Goal: Navigation & Orientation: Find specific page/section

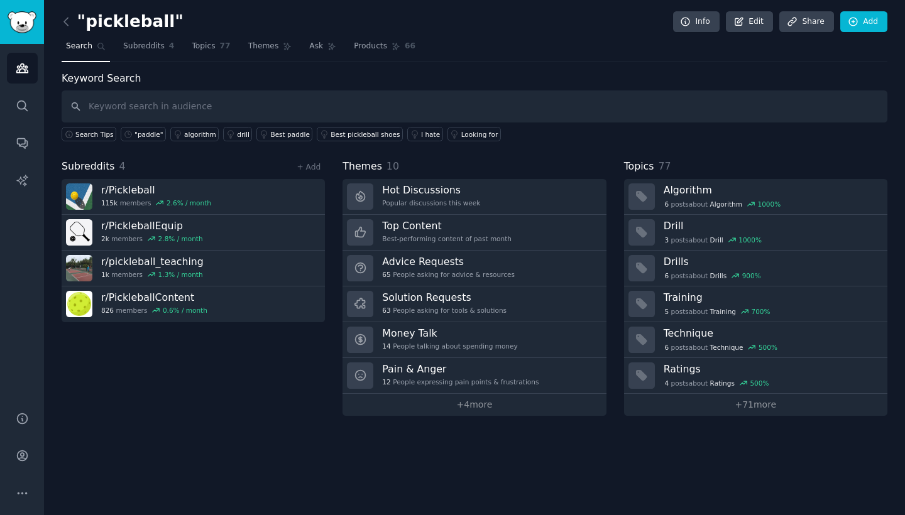
click at [181, 47] on nav "Search Subreddits 4 Topics 77 Themes Ask Products 66" at bounding box center [475, 49] width 826 height 26
click at [192, 49] on span "Topics" at bounding box center [203, 46] width 23 height 11
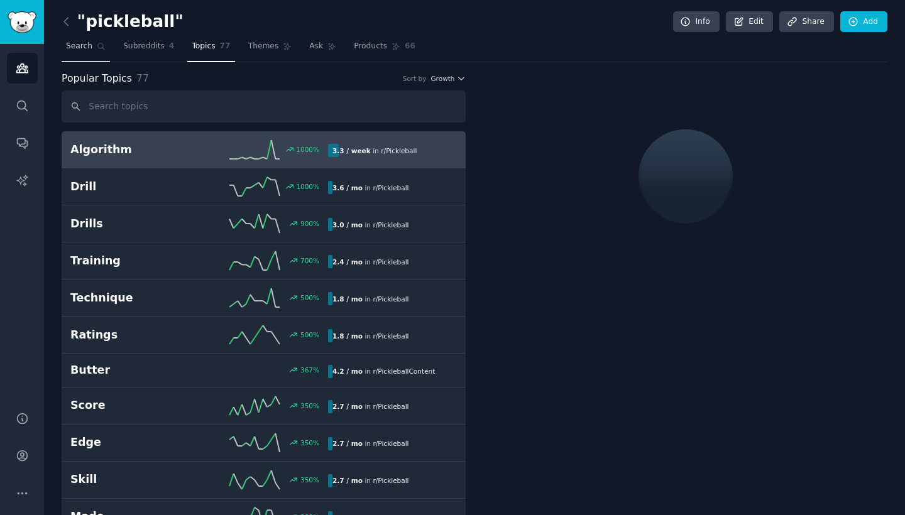
click at [91, 45] on span "Search" at bounding box center [79, 46] width 26 height 11
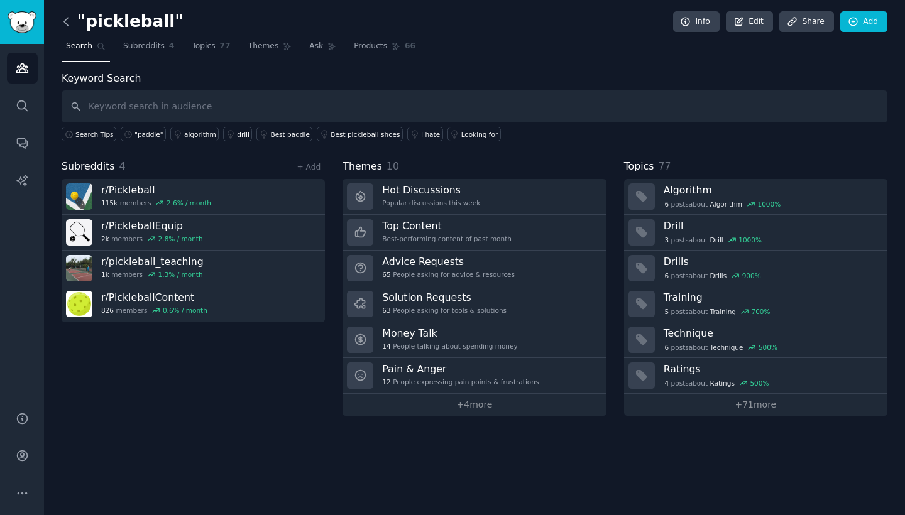
click at [67, 21] on icon at bounding box center [66, 21] width 13 height 13
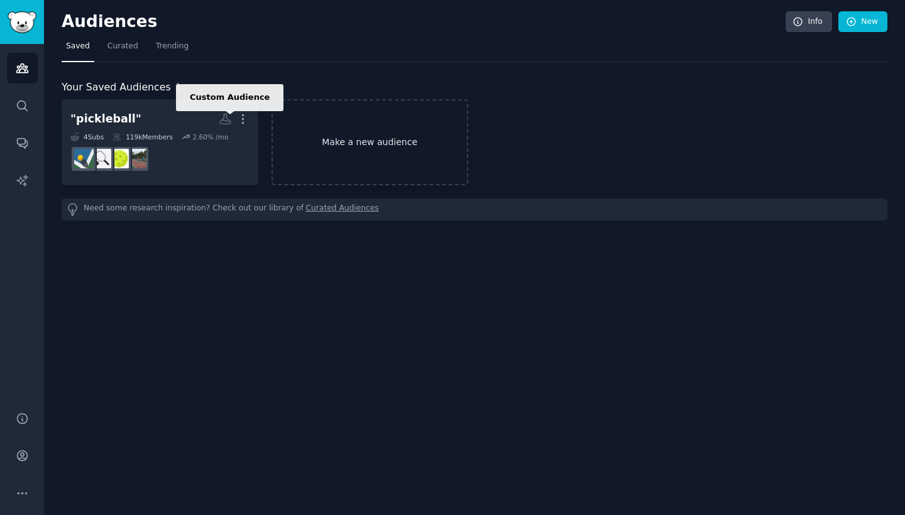
click at [325, 133] on link "Make a new audience" at bounding box center [369, 142] width 197 height 86
